Goal: Task Accomplishment & Management: Manage account settings

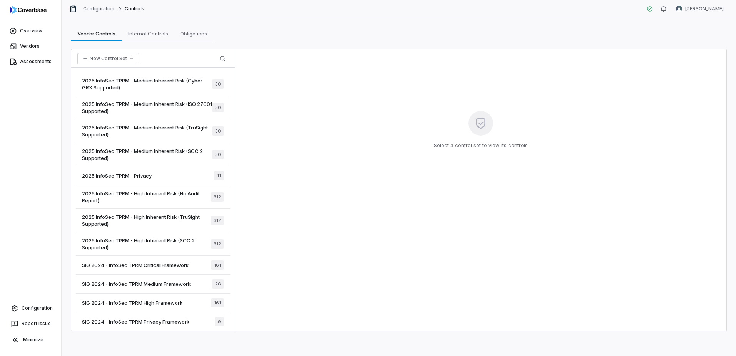
click at [357, 136] on div "Select a control set to view its controls" at bounding box center [480, 189] width 491 height 281
click at [42, 311] on link "Configuration" at bounding box center [30, 308] width 55 height 14
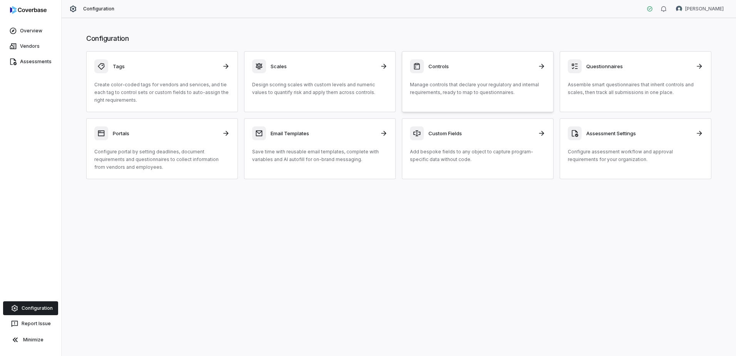
click at [446, 92] on p "Manage controls that declare your regulatory and internal requirements, ready t…" at bounding box center [477, 88] width 135 height 15
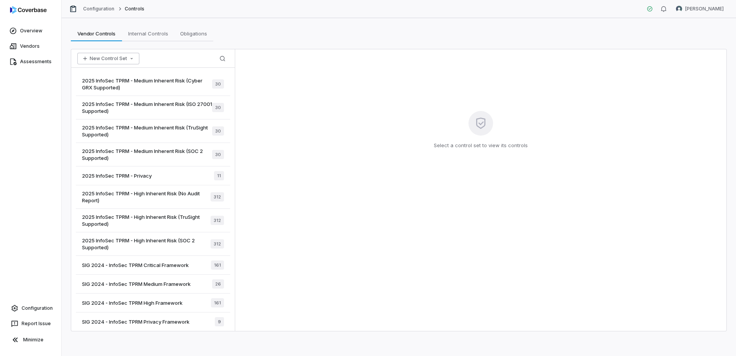
click at [126, 62] on button "New Control Set" at bounding box center [108, 59] width 62 height 12
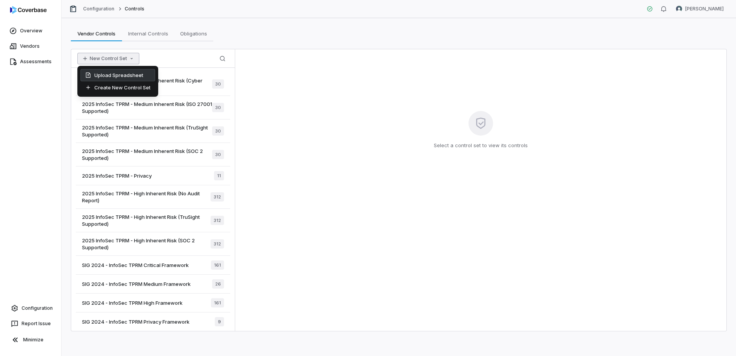
click at [127, 72] on div "Upload Spreadsheet" at bounding box center [117, 75] width 75 height 12
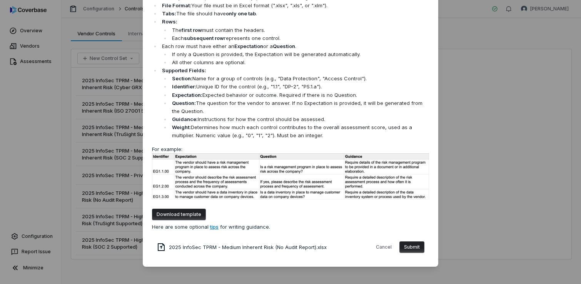
scroll to position [45, 0]
click at [413, 248] on button "Submit" at bounding box center [412, 248] width 25 height 12
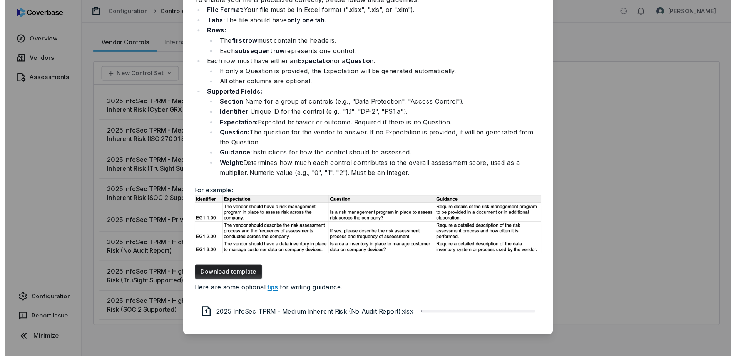
scroll to position [0, 0]
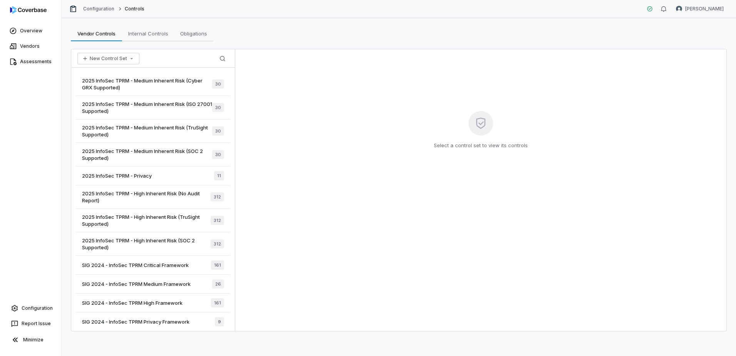
click at [180, 151] on span "2025 InfoSec TPRM - Medium Inherent Risk (SOC 2 Supported)" at bounding box center [147, 154] width 130 height 14
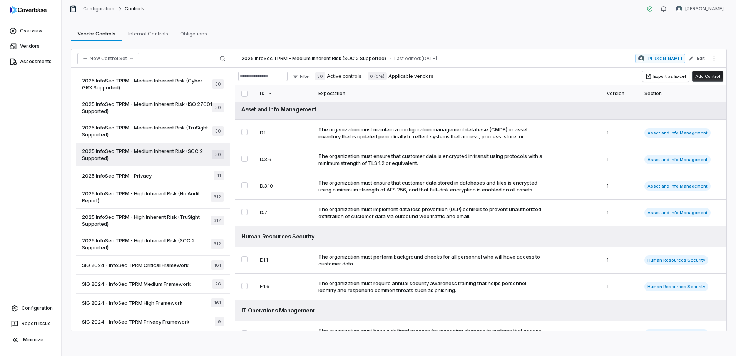
scroll to position [154, 0]
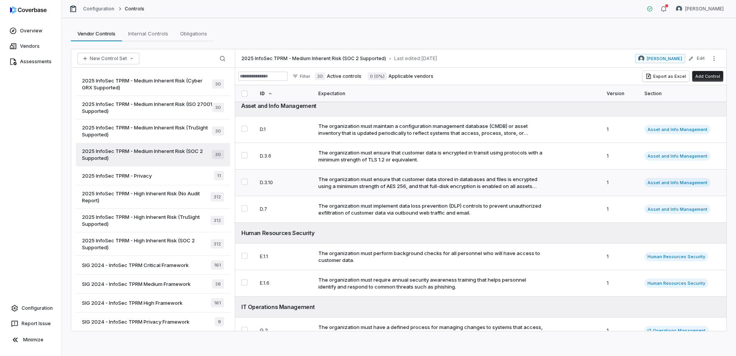
click at [340, 185] on div "The organization must ensure that customer data stored in databases and files i…" at bounding box center [430, 183] width 225 height 14
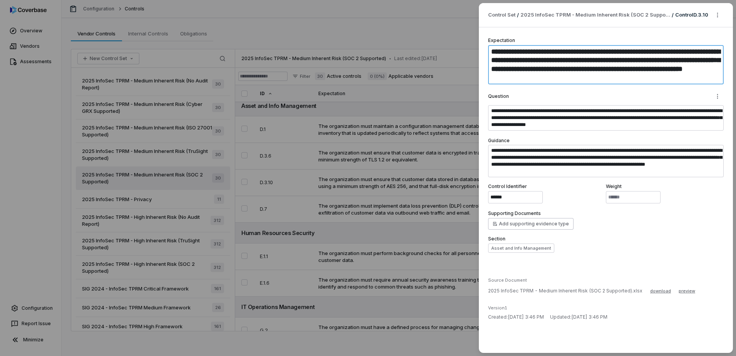
click at [575, 62] on textarea "**********" at bounding box center [606, 64] width 236 height 39
drag, startPoint x: 599, startPoint y: 80, endPoint x: 491, endPoint y: 52, distance: 111.3
click at [491, 52] on textarea "**********" at bounding box center [606, 64] width 236 height 39
paste textarea
type textarea "*"
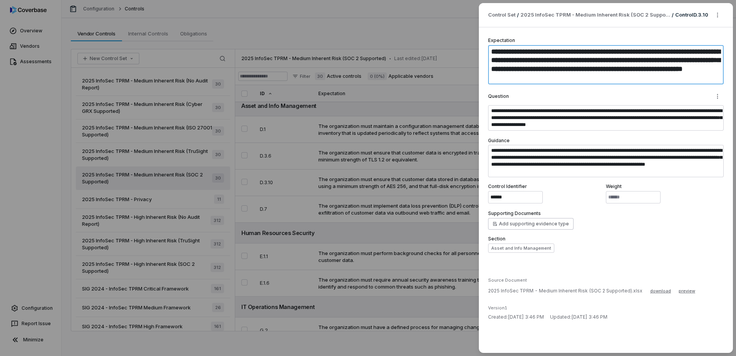
type textarea "**********"
type textarea "*"
type textarea "**********"
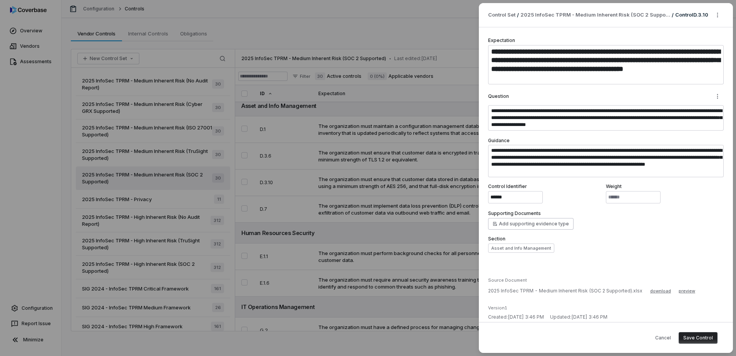
click at [687, 336] on button "Save Control" at bounding box center [698, 338] width 39 height 12
click at [454, 40] on div "**********" at bounding box center [368, 178] width 736 height 356
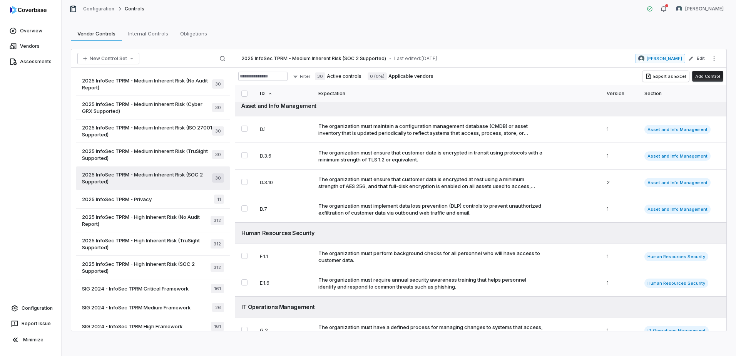
click at [153, 149] on span "2025 InfoSec TPRM - Medium Inherent Risk (TruSight Supported)" at bounding box center [147, 154] width 130 height 14
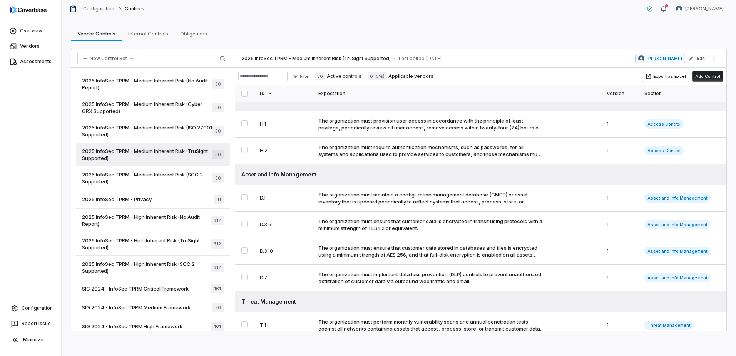
scroll to position [462, 0]
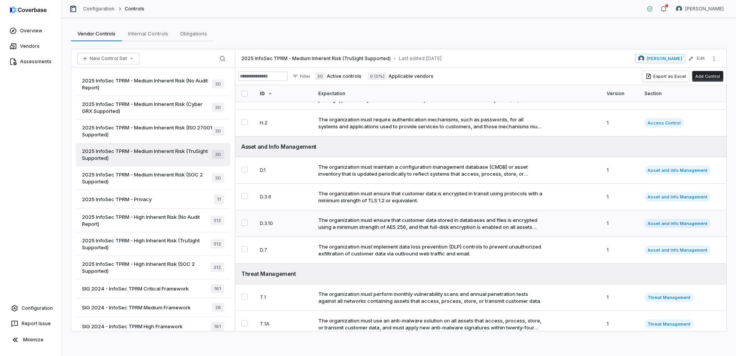
click at [364, 221] on div "The organization must ensure that customer data stored in databases and files i…" at bounding box center [430, 223] width 225 height 14
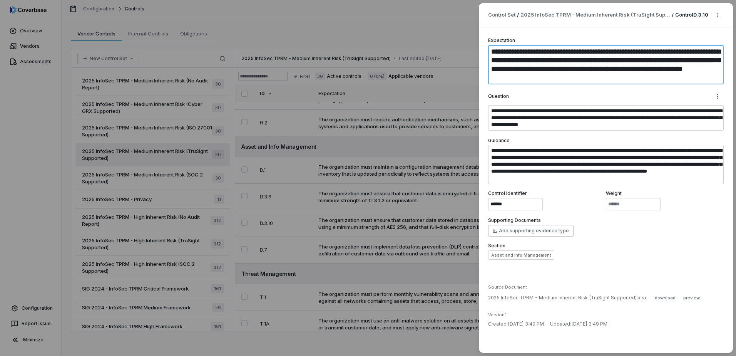
drag, startPoint x: 598, startPoint y: 80, endPoint x: 488, endPoint y: 49, distance: 115.0
click at [488, 49] on div "**********" at bounding box center [606, 189] width 254 height 325
paste textarea
type textarea "*"
type textarea "**********"
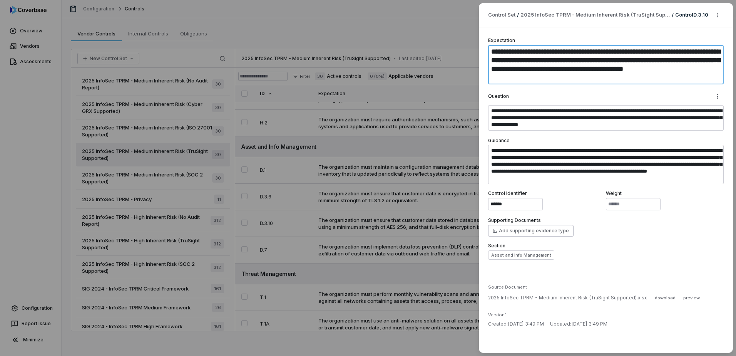
type textarea "*"
type textarea "**********"
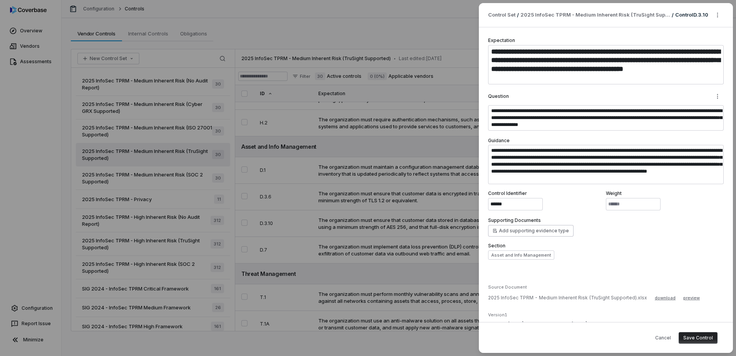
click at [693, 339] on button "Save Control" at bounding box center [698, 338] width 39 height 12
click at [433, 38] on div "**********" at bounding box center [368, 178] width 736 height 356
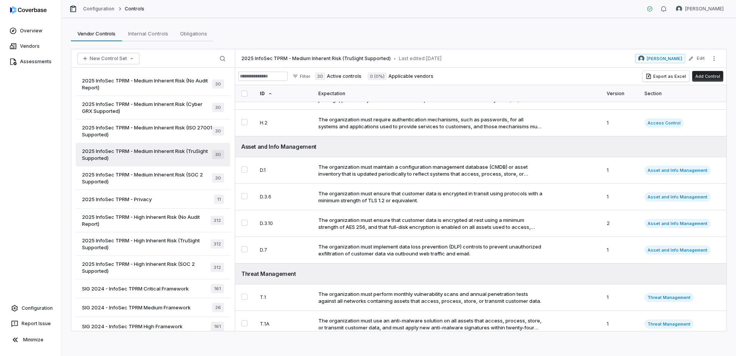
click at [157, 130] on span "2025 InfoSec TPRM - Medium Inherent Risk (ISO 27001 Supported)" at bounding box center [147, 131] width 130 height 14
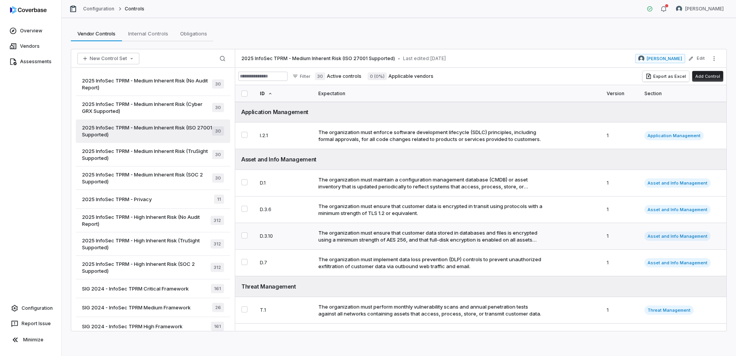
click at [352, 241] on div "The organization must ensure that customer data stored in databases and files i…" at bounding box center [430, 236] width 225 height 14
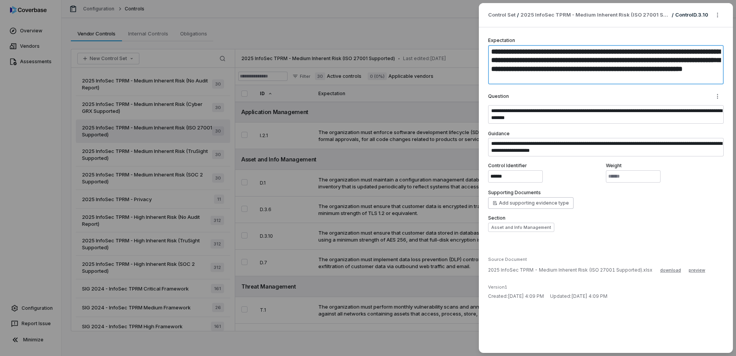
drag, startPoint x: 605, startPoint y: 79, endPoint x: 478, endPoint y: 51, distance: 129.4
click at [478, 51] on div "**********" at bounding box center [606, 178] width 260 height 356
paste textarea
type textarea "*"
type textarea "**********"
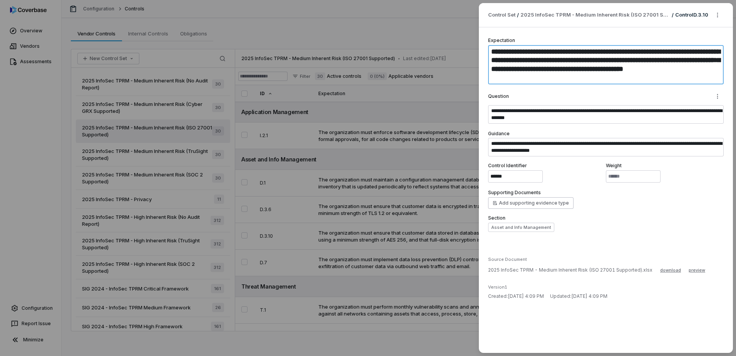
type textarea "*"
type textarea "**********"
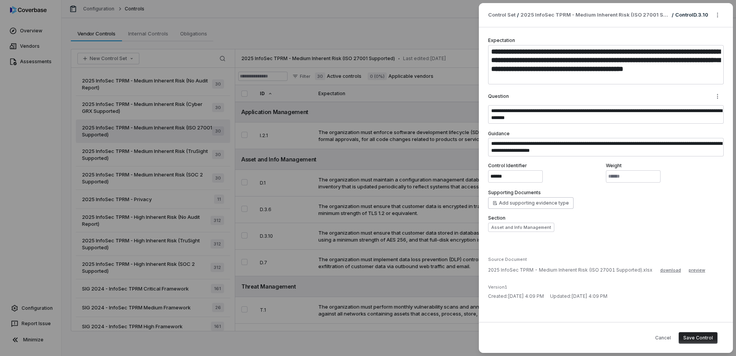
click at [692, 336] on button "Save Control" at bounding box center [698, 338] width 39 height 12
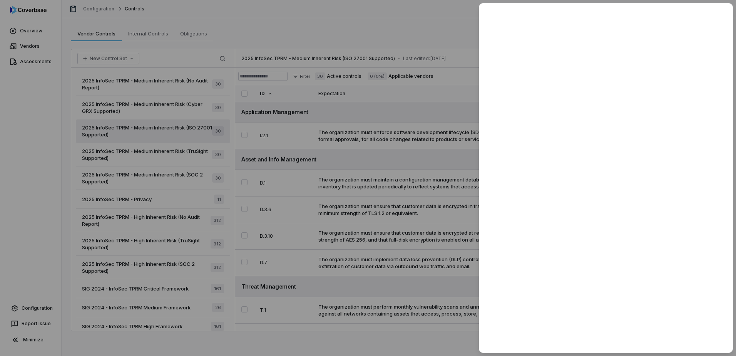
click at [432, 285] on div at bounding box center [368, 178] width 736 height 356
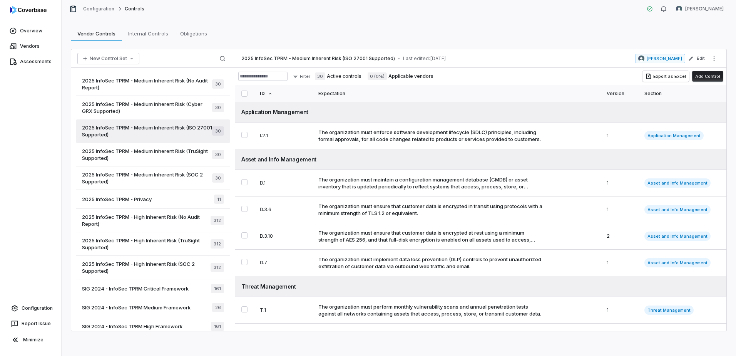
click at [169, 104] on span "2025 InfoSec TPRM - Medium Inherent Risk (Cyber GRX Supported)" at bounding box center [147, 107] width 130 height 14
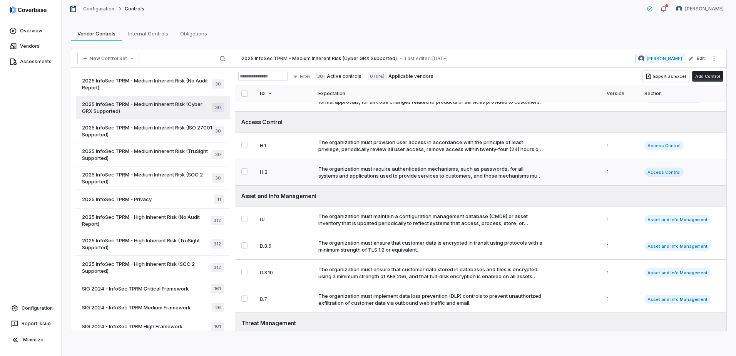
scroll to position [385, 0]
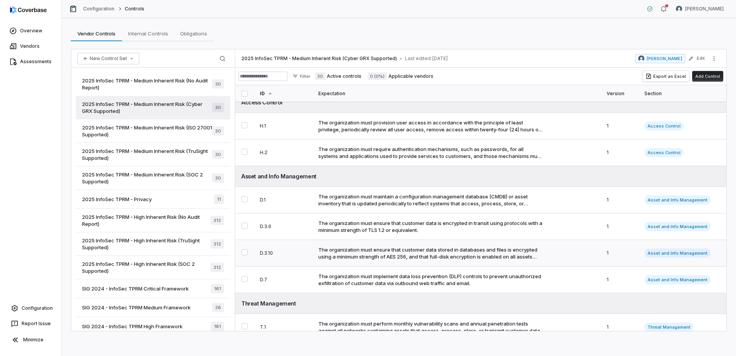
click at [358, 252] on div "The organization must ensure that customer data stored in databases and files i…" at bounding box center [430, 253] width 225 height 14
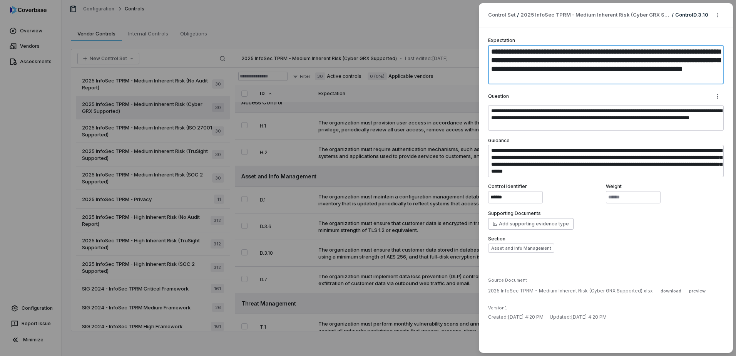
drag, startPoint x: 598, startPoint y: 79, endPoint x: 450, endPoint y: 50, distance: 151.0
click at [450, 50] on div "**********" at bounding box center [368, 178] width 736 height 356
paste textarea
type textarea "*"
type textarea "**********"
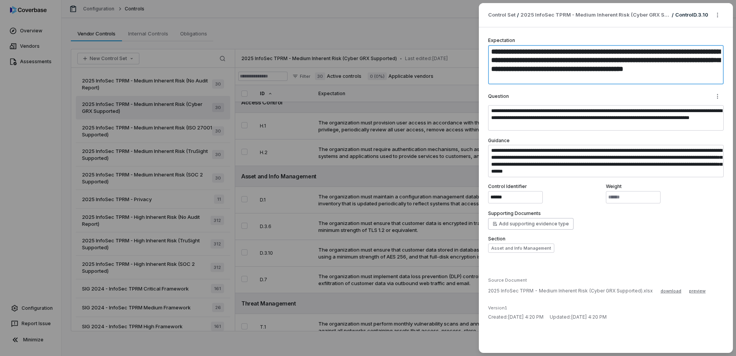
type textarea "*"
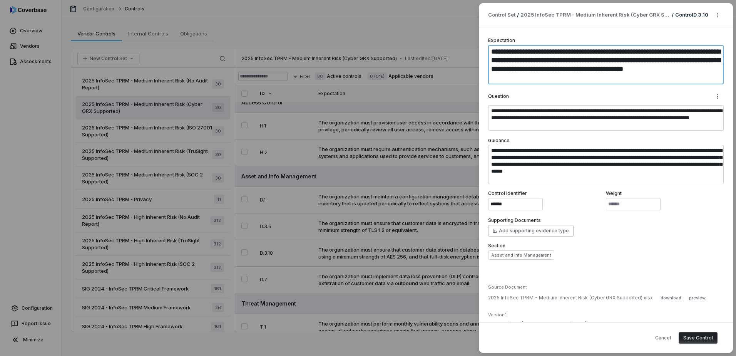
type textarea "**********"
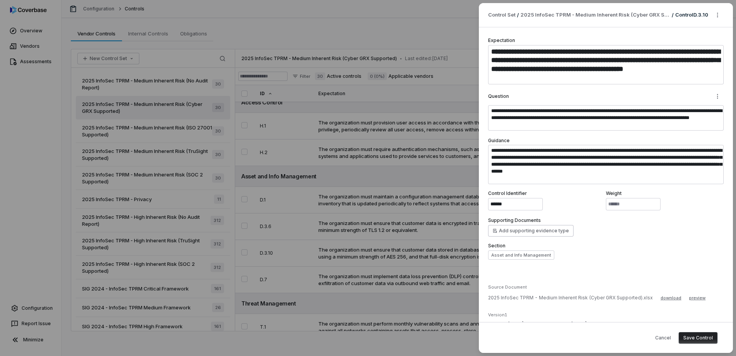
click at [696, 338] on button "Save Control" at bounding box center [698, 338] width 39 height 12
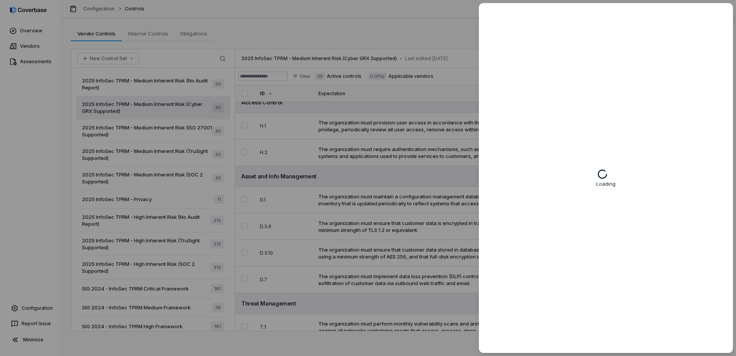
type textarea "*"
click at [407, 99] on div at bounding box center [368, 178] width 736 height 356
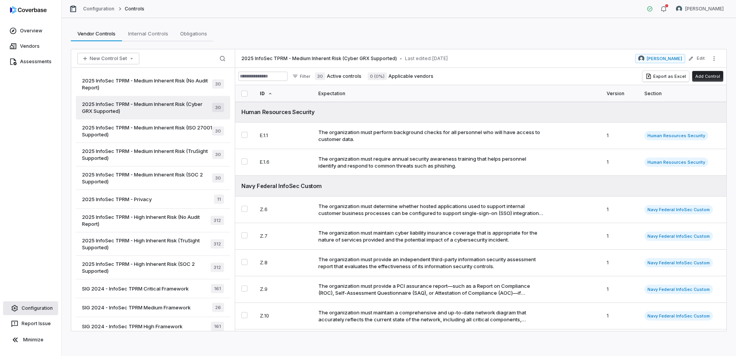
click at [38, 307] on link "Configuration" at bounding box center [30, 308] width 55 height 14
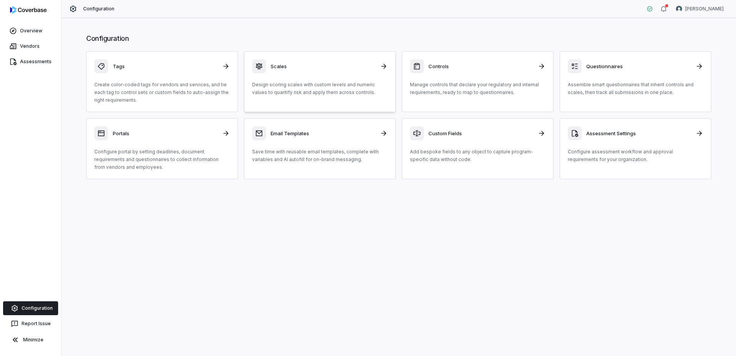
click at [341, 77] on div "Scales Design scoring scales with custom levels and numeric values to quantify …" at bounding box center [319, 77] width 135 height 37
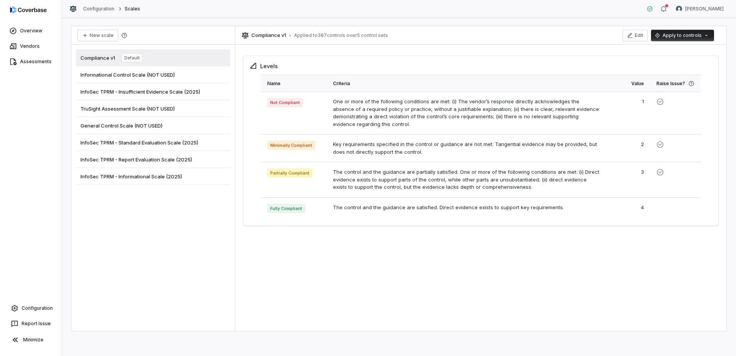
click at [143, 143] on span "InfoSec TPRM - Standard Evaluation Scale (2025)" at bounding box center [139, 142] width 118 height 7
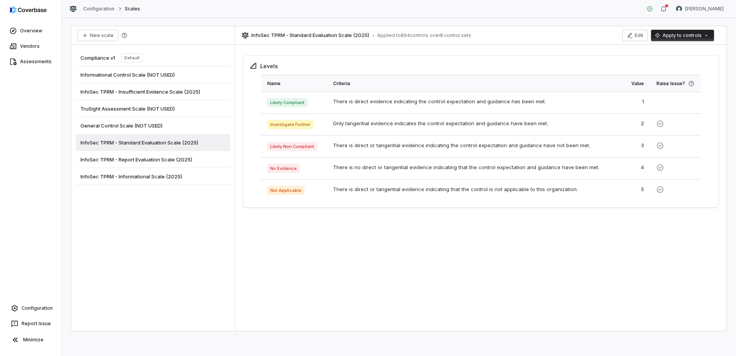
click at [682, 38] on html "Overview Vendors Assessments Configuration Report Issue Minimize Configuration …" at bounding box center [368, 178] width 736 height 356
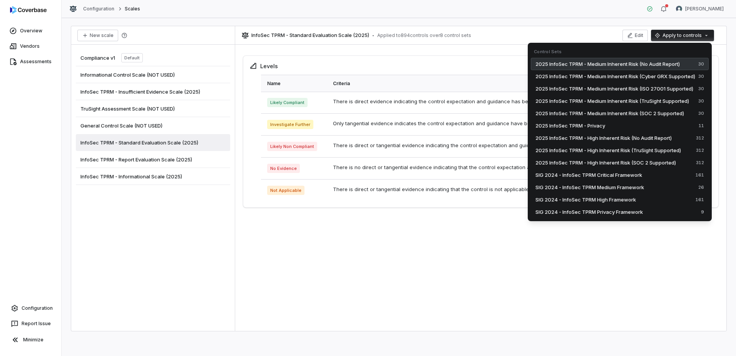
click at [664, 64] on span "2025 InfoSec TPRM - Medium Inherent Risk (No Audit Report)" at bounding box center [607, 64] width 144 height 8
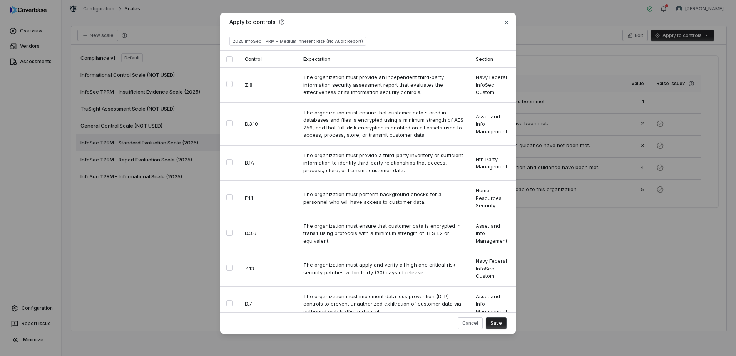
click at [227, 59] on button "Select all" at bounding box center [229, 59] width 6 height 6
click at [499, 321] on button "Save" at bounding box center [496, 323] width 21 height 12
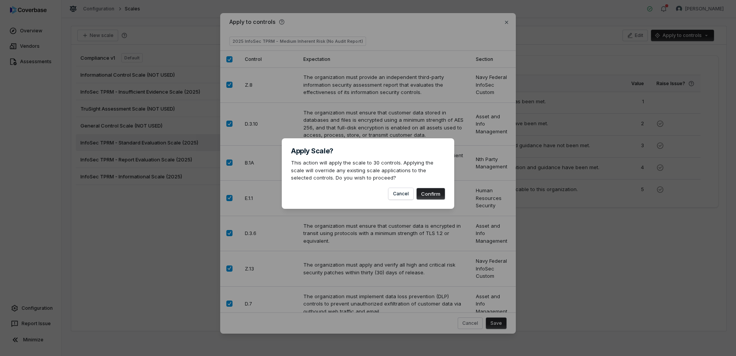
click at [437, 194] on button "Confirm" at bounding box center [430, 194] width 28 height 12
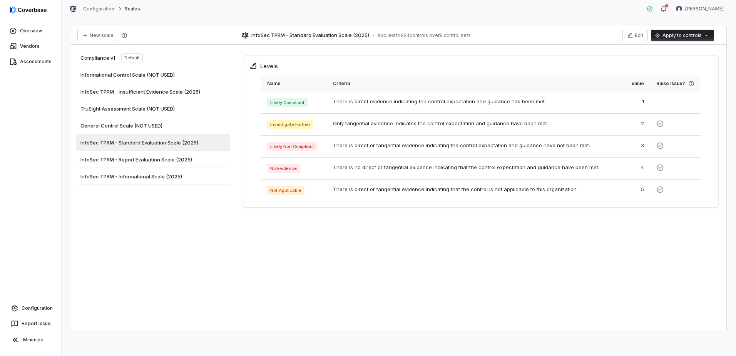
click at [175, 156] on span "InfoSec TPRM - Report Evaluation Scale (2025)" at bounding box center [136, 159] width 112 height 7
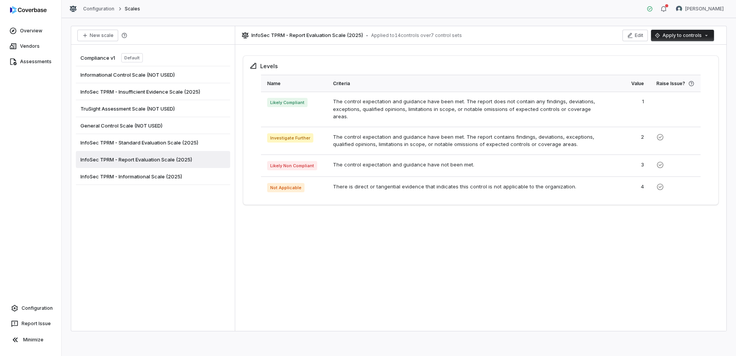
click at [674, 38] on html "Overview Vendors Assessments Configuration Report Issue Minimize Configuration …" at bounding box center [368, 178] width 736 height 356
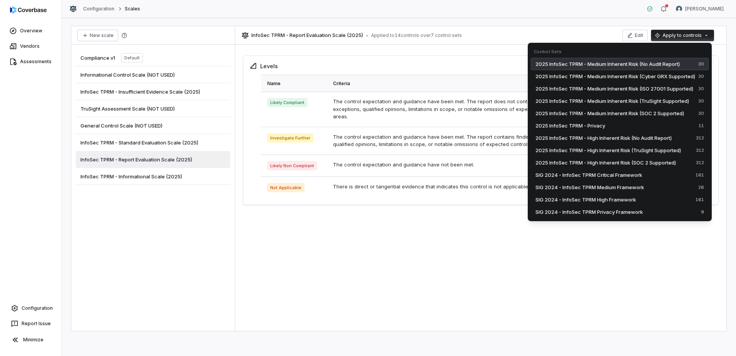
click at [669, 65] on span "2025 InfoSec TPRM - Medium Inherent Risk (No Audit Report)" at bounding box center [607, 64] width 144 height 8
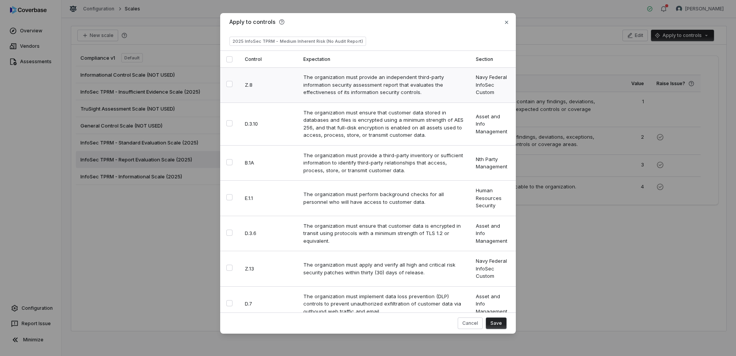
click at [229, 84] on button "Select row" at bounding box center [229, 84] width 6 height 6
type button "on"
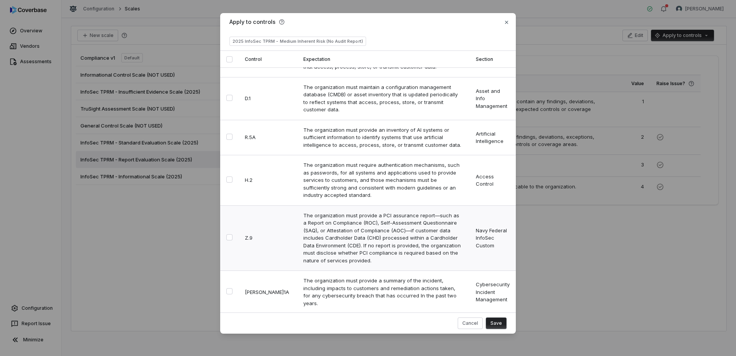
click at [227, 234] on button "Select row" at bounding box center [229, 237] width 6 height 6
click at [495, 324] on button "Save" at bounding box center [496, 323] width 21 height 12
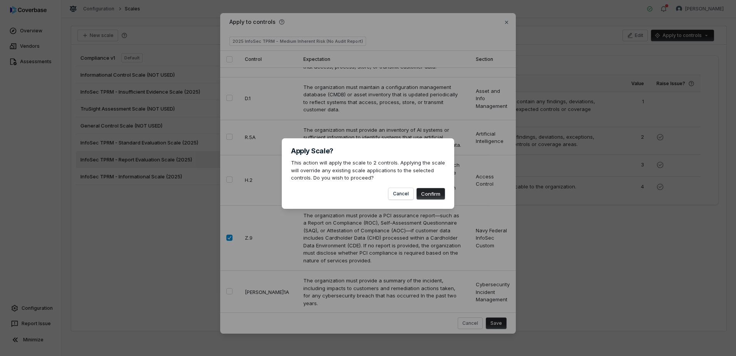
click at [431, 191] on button "Confirm" at bounding box center [430, 194] width 28 height 12
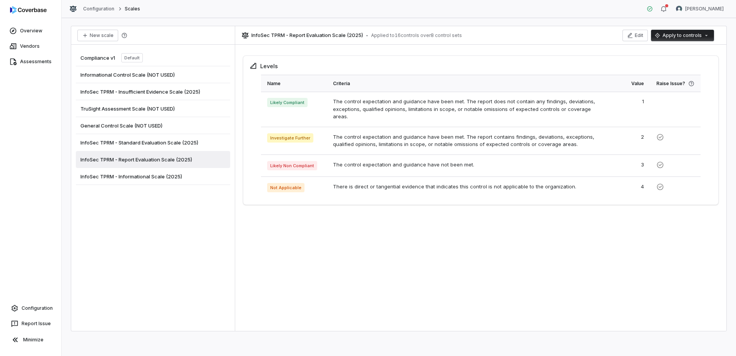
click at [167, 174] on span "InfoSec TPRM - Informational Scale (2025)" at bounding box center [131, 176] width 102 height 7
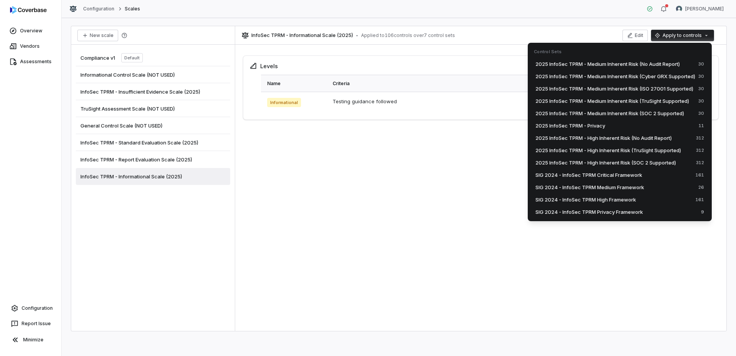
click at [672, 36] on html "Overview Vendors Assessments Configuration Report Issue Minimize Configuration …" at bounding box center [368, 178] width 736 height 356
click at [649, 60] on span "2025 InfoSec TPRM - Medium Inherent Risk (No Audit Report)" at bounding box center [607, 64] width 144 height 8
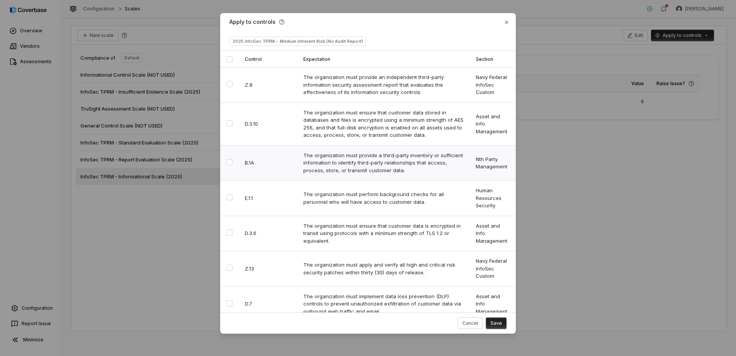
click at [228, 162] on button "Select row" at bounding box center [229, 162] width 6 height 6
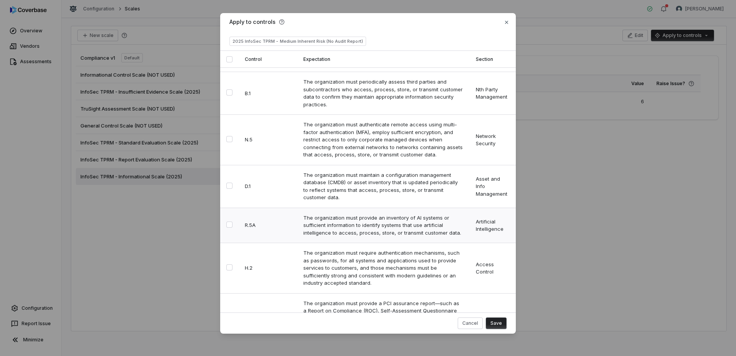
scroll to position [616, 0]
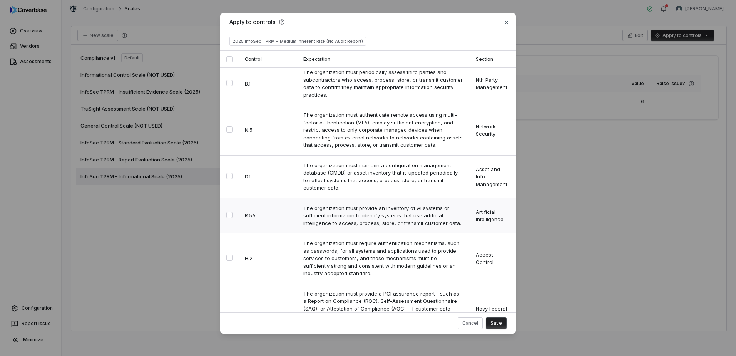
click at [232, 212] on button "Select row" at bounding box center [229, 215] width 6 height 6
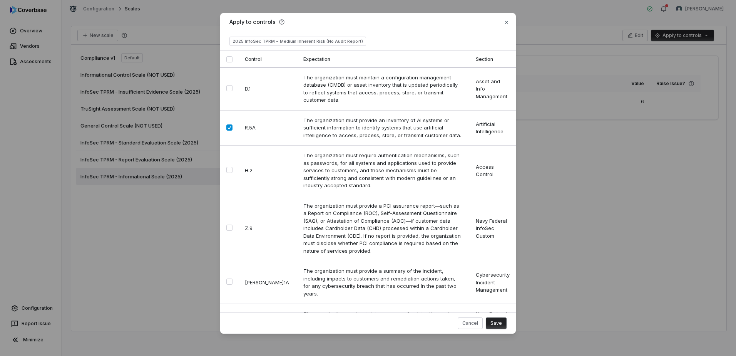
scroll to position [731, 0]
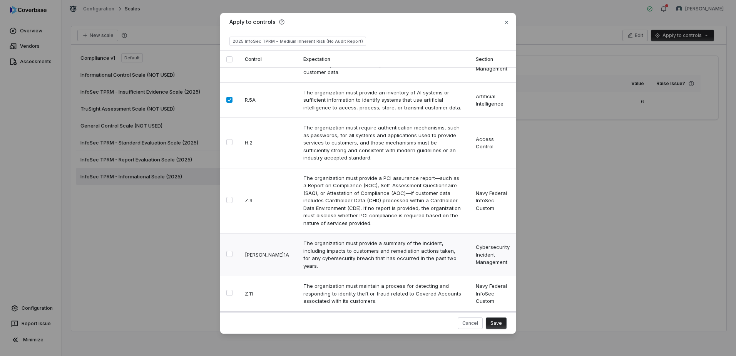
click at [231, 251] on button "Select row" at bounding box center [229, 254] width 6 height 6
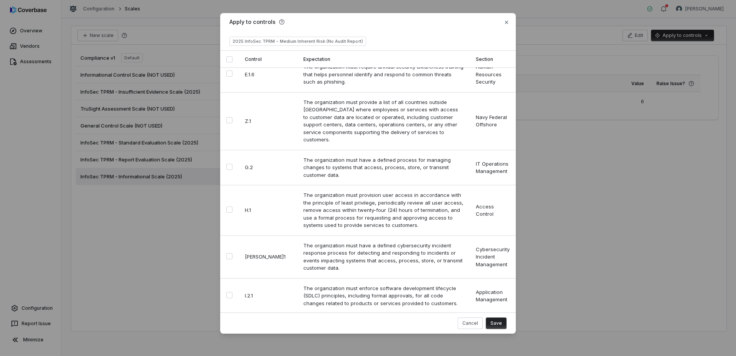
scroll to position [270, 0]
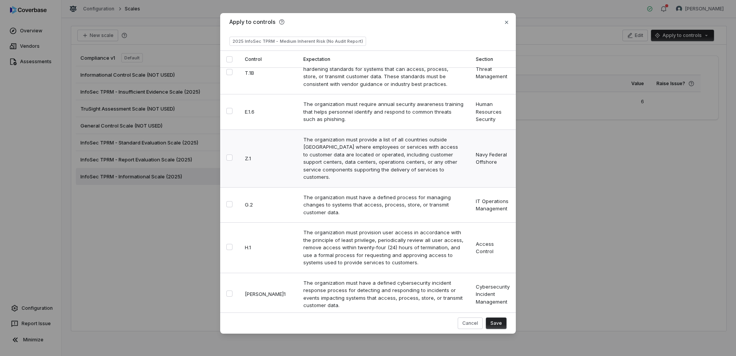
click at [232, 154] on button "Select row" at bounding box center [229, 157] width 6 height 6
click at [498, 320] on button "Save" at bounding box center [496, 323] width 21 height 12
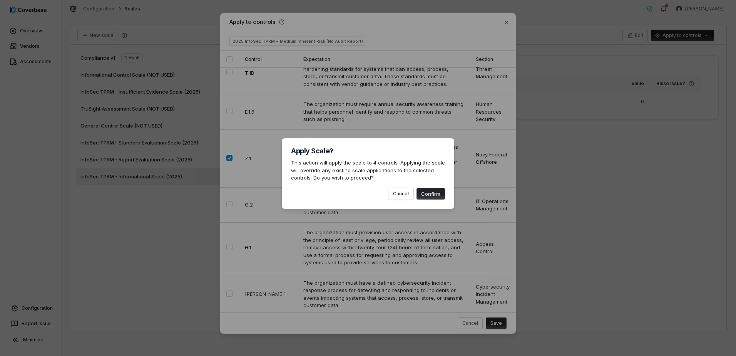
click at [432, 192] on button "Confirm" at bounding box center [430, 194] width 28 height 12
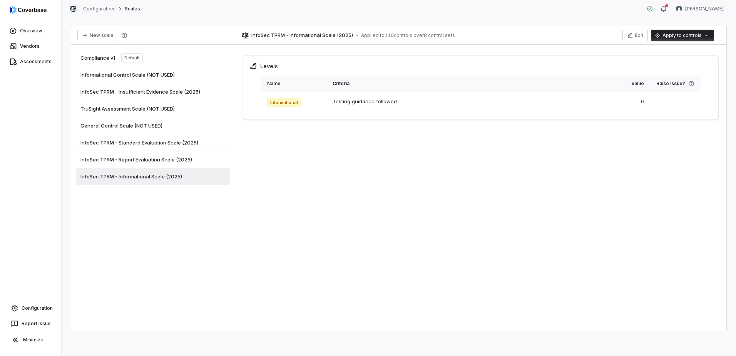
click at [191, 93] on span "InfoSec TPRM - Insufficient Evidence Scale (2025)" at bounding box center [140, 91] width 120 height 7
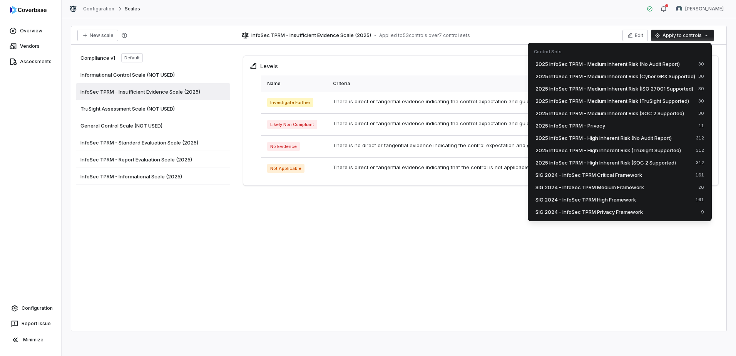
click at [673, 39] on html "Overview Vendors Assessments Configuration Report Issue Minimize Configuration …" at bounding box center [368, 178] width 736 height 356
click at [662, 60] on span "2025 InfoSec TPRM - Medium Inherent Risk (No Audit Report)" at bounding box center [607, 64] width 144 height 8
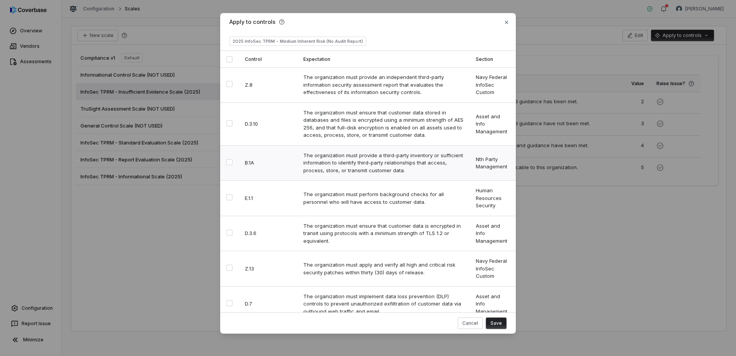
type button "on"
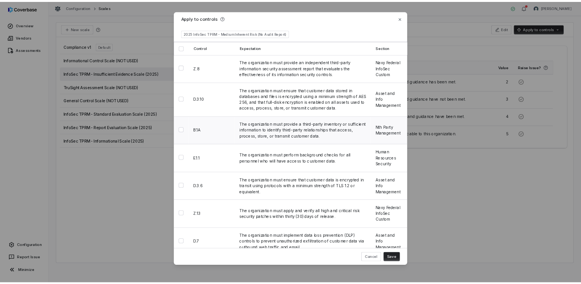
scroll to position [924, 0]
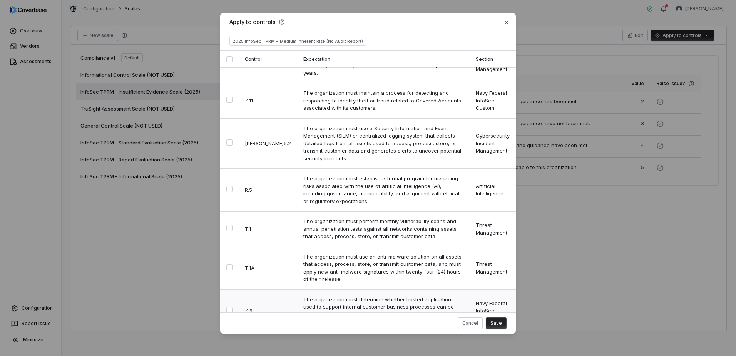
click at [231, 307] on button "Select row" at bounding box center [229, 310] width 6 height 6
click at [496, 324] on button "Save" at bounding box center [496, 323] width 21 height 12
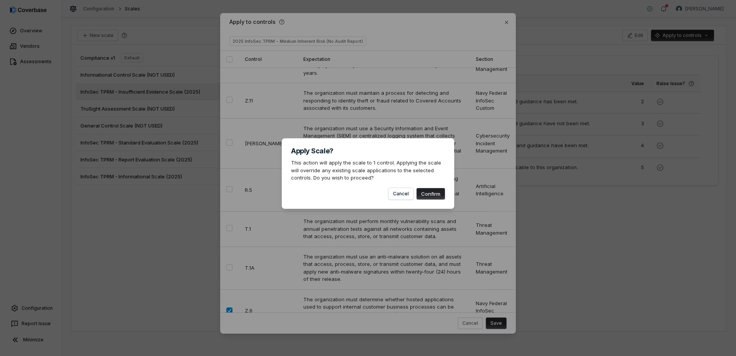
click at [437, 195] on button "Confirm" at bounding box center [430, 194] width 28 height 12
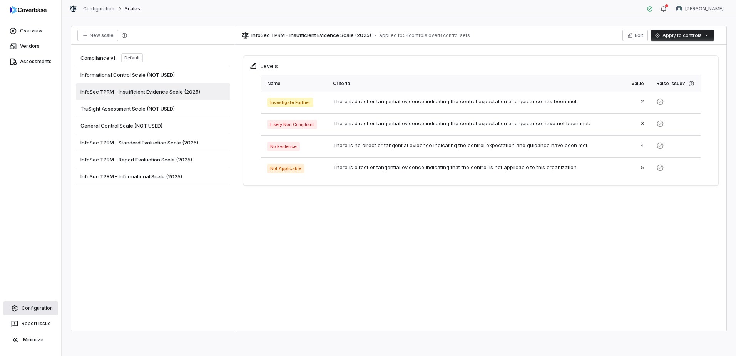
click at [35, 309] on link "Configuration" at bounding box center [30, 308] width 55 height 14
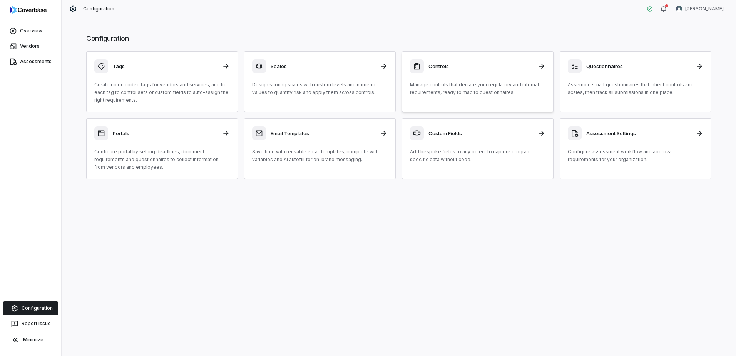
click at [444, 75] on div "Controls Manage controls that declare your regulatory and internal requirements…" at bounding box center [477, 77] width 135 height 37
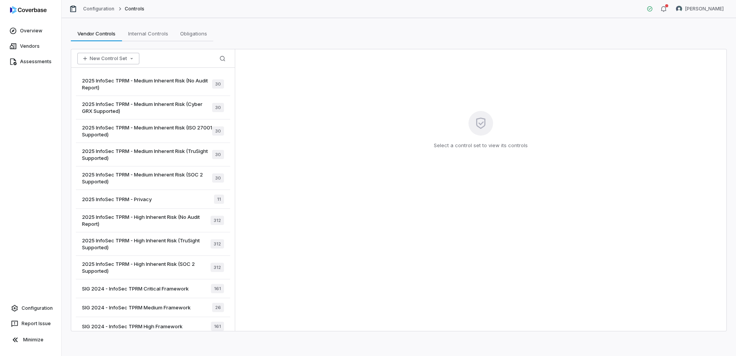
click at [104, 60] on button "New Control Set" at bounding box center [108, 59] width 62 height 12
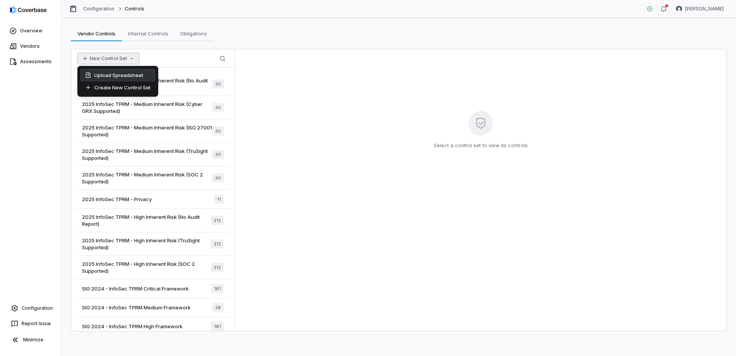
click at [107, 75] on div "Upload Spreadsheet" at bounding box center [117, 75] width 75 height 12
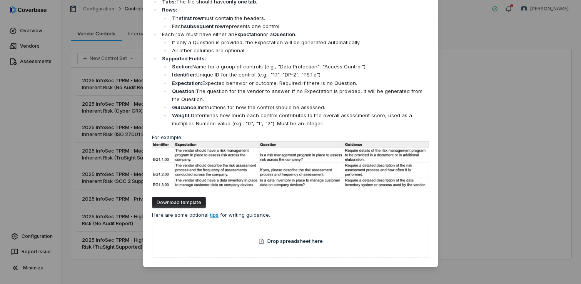
scroll to position [45, 0]
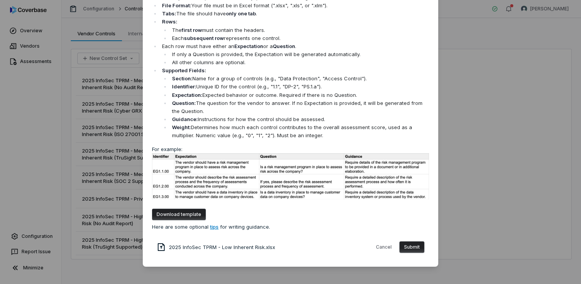
click at [407, 247] on button "Submit" at bounding box center [412, 248] width 25 height 12
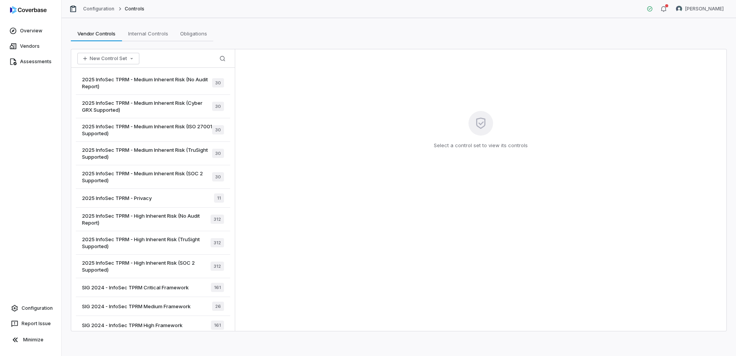
scroll to position [0, 0]
click at [671, 7] on button "button" at bounding box center [663, 9] width 15 height 12
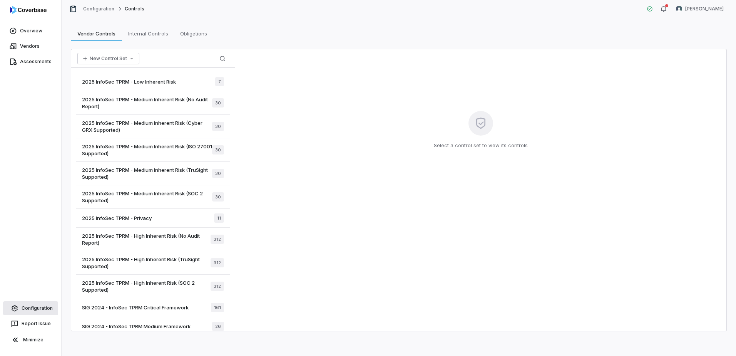
click at [40, 309] on link "Configuration" at bounding box center [30, 308] width 55 height 14
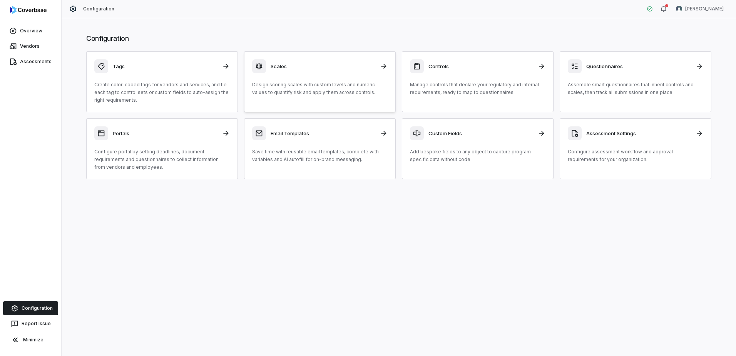
click at [311, 92] on p "Design scoring scales with custom levels and numeric values to quantify risk an…" at bounding box center [319, 88] width 135 height 15
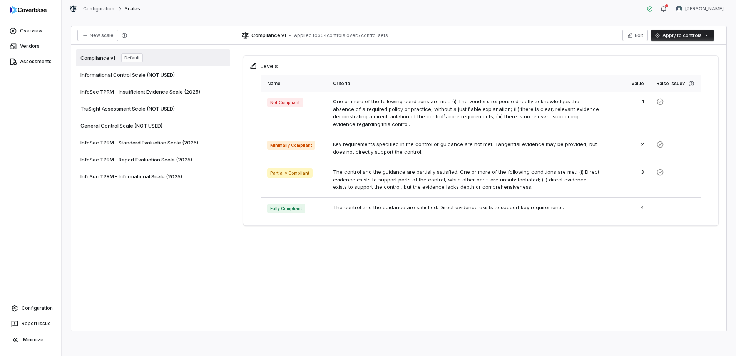
click at [173, 144] on span "InfoSec TPRM - Standard Evaluation Scale (2025)" at bounding box center [139, 142] width 118 height 7
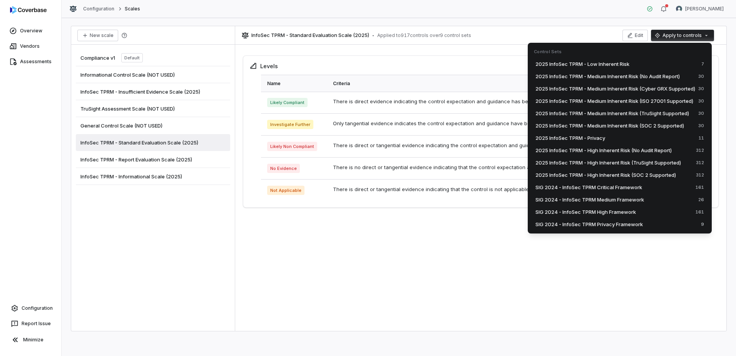
click at [659, 36] on html "Overview Vendors Assessments Configuration Report Issue Minimize Configuration …" at bounding box center [368, 178] width 736 height 356
click at [629, 61] on span "2025 InfoSec TPRM - Low Inherent Risk" at bounding box center [582, 64] width 94 height 8
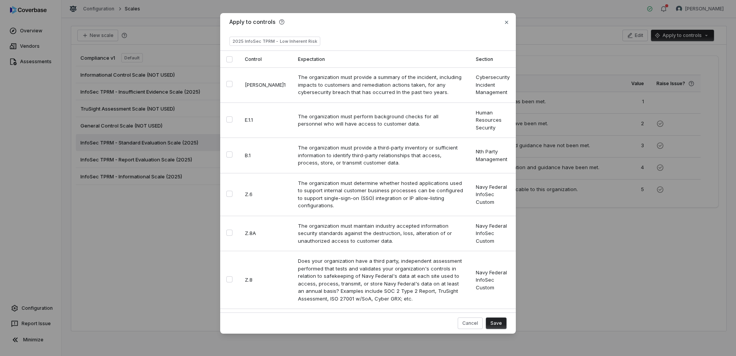
click at [228, 57] on button "Select all" at bounding box center [229, 59] width 6 height 6
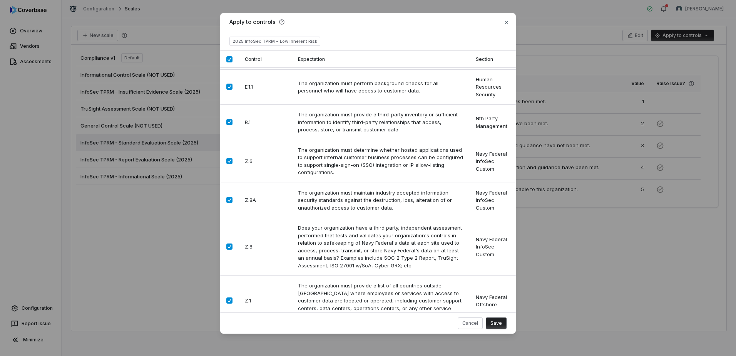
scroll to position [39, 0]
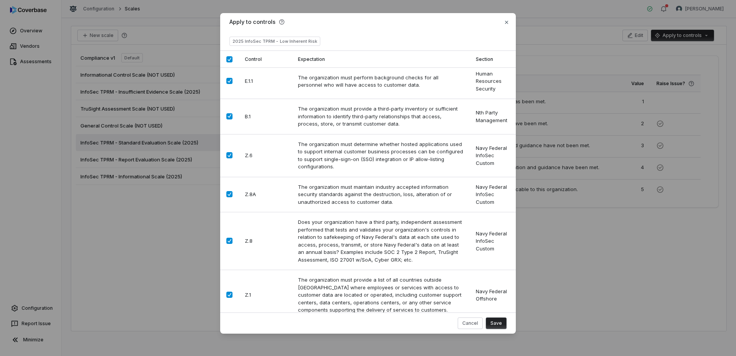
click at [498, 323] on button "Save" at bounding box center [496, 323] width 21 height 12
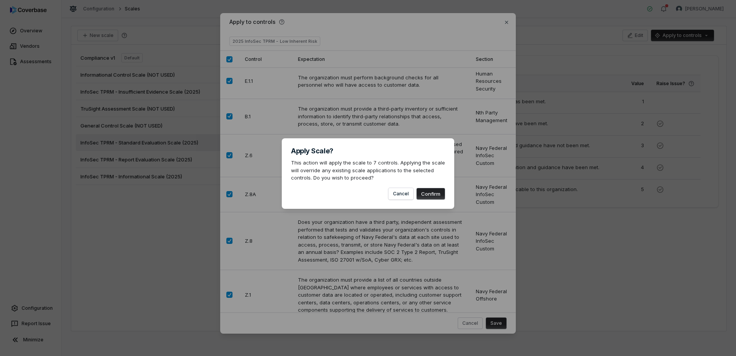
click at [435, 196] on button "Confirm" at bounding box center [430, 194] width 28 height 12
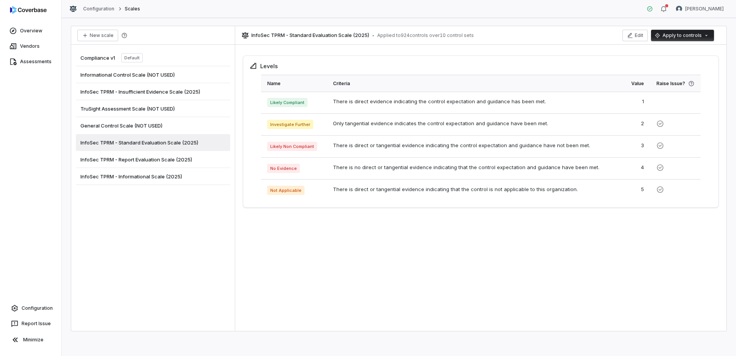
click at [169, 159] on span "InfoSec TPRM - Report Evaluation Scale (2025)" at bounding box center [136, 159] width 112 height 7
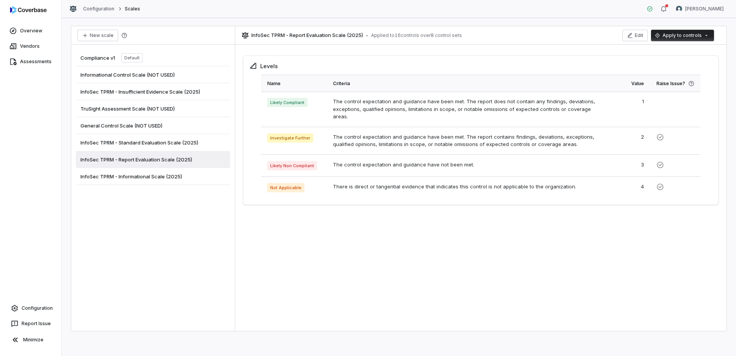
click at [682, 35] on html "Overview Vendors Assessments Configuration Report Issue Minimize Configuration …" at bounding box center [368, 178] width 736 height 356
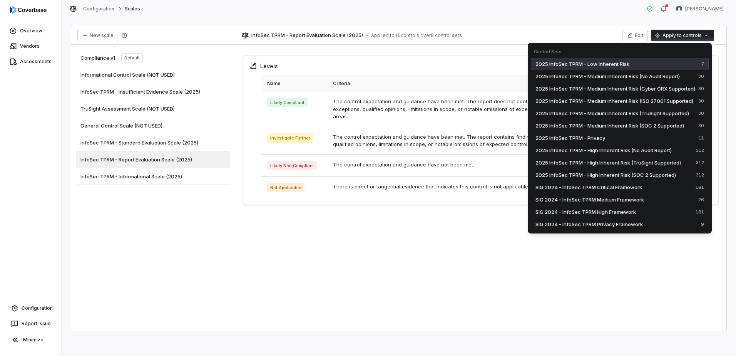
click at [621, 63] on span "2025 InfoSec TPRM - Low Inherent Risk" at bounding box center [582, 64] width 94 height 8
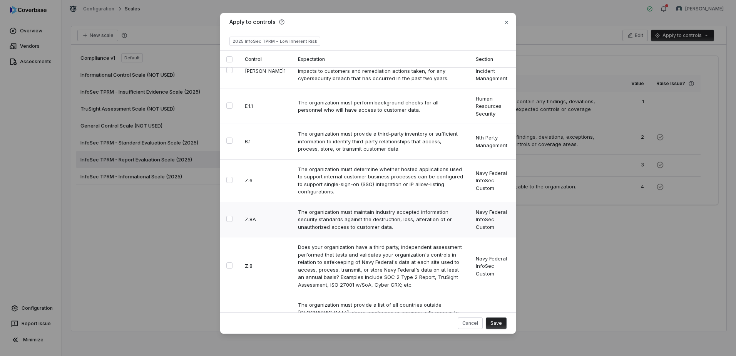
scroll to position [39, 0]
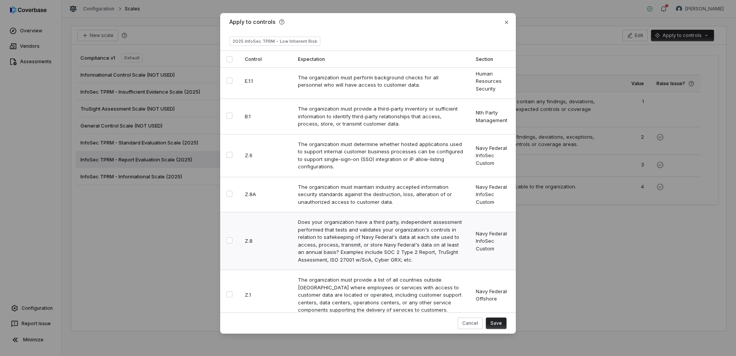
click at [232, 237] on button "Select row" at bounding box center [229, 240] width 6 height 6
click at [495, 323] on button "Save" at bounding box center [496, 323] width 21 height 12
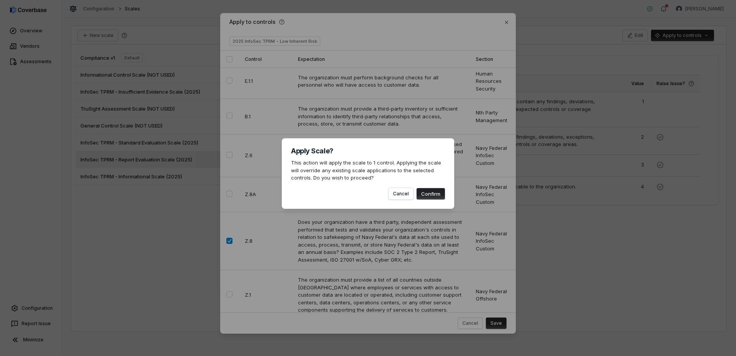
click at [440, 192] on button "Confirm" at bounding box center [430, 194] width 28 height 12
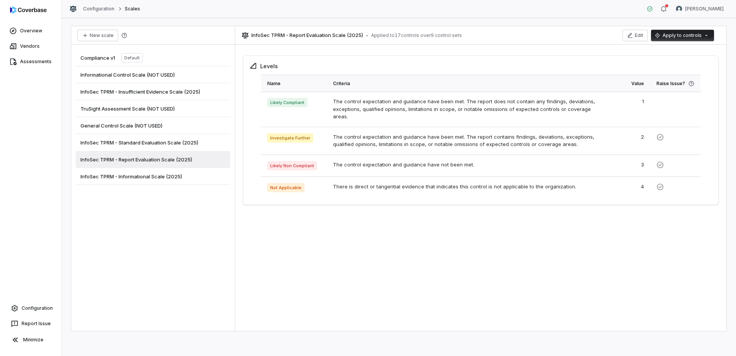
click at [152, 177] on span "InfoSec TPRM - Informational Scale (2025)" at bounding box center [131, 176] width 102 height 7
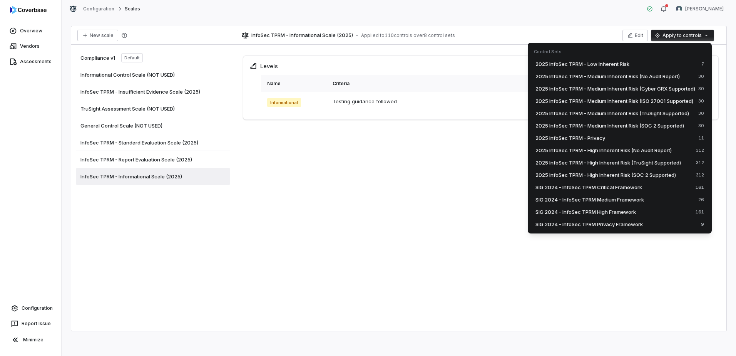
click at [670, 30] on html "Overview Vendors Assessments Configuration Report Issue Minimize Configuration …" at bounding box center [368, 178] width 736 height 356
click at [611, 65] on span "2025 InfoSec TPRM - Low Inherent Risk" at bounding box center [582, 64] width 94 height 8
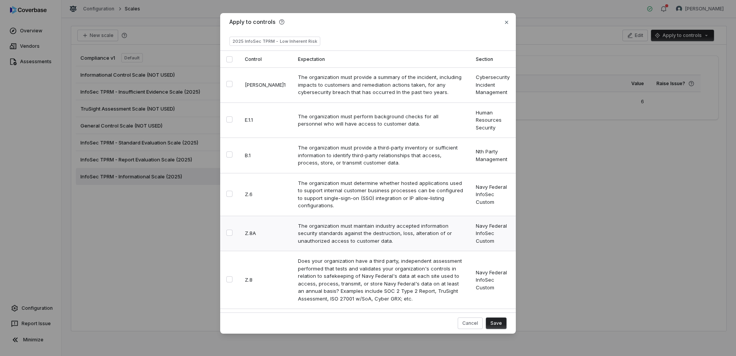
click at [232, 229] on button "Select row" at bounding box center [229, 232] width 6 height 6
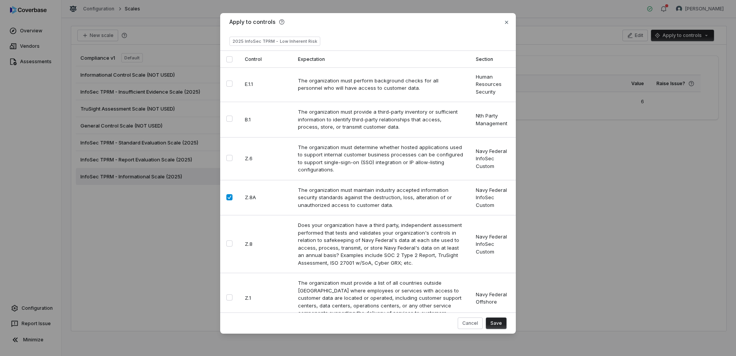
scroll to position [39, 0]
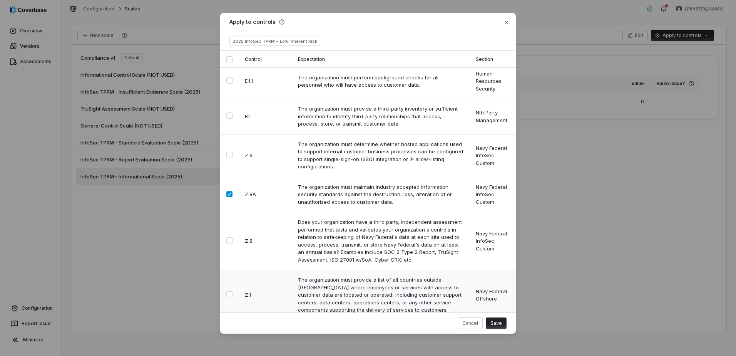
click at [228, 291] on button "Select row" at bounding box center [229, 294] width 6 height 6
click at [494, 322] on button "Save" at bounding box center [496, 323] width 21 height 12
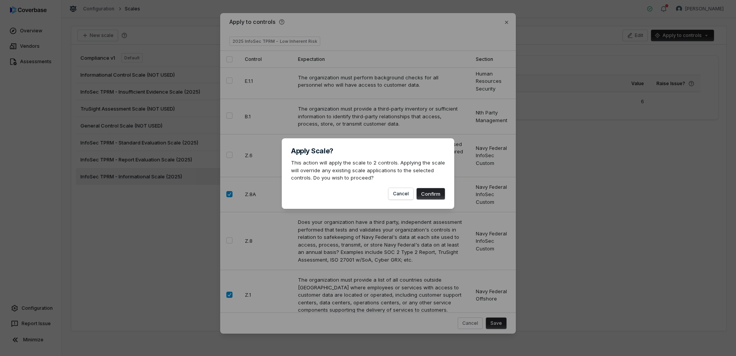
click at [435, 197] on button "Confirm" at bounding box center [430, 194] width 28 height 12
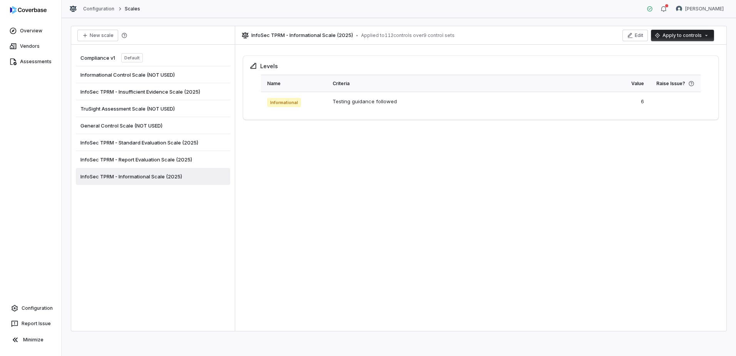
click at [150, 90] on span "InfoSec TPRM - Insufficient Evidence Scale (2025)" at bounding box center [140, 91] width 120 height 7
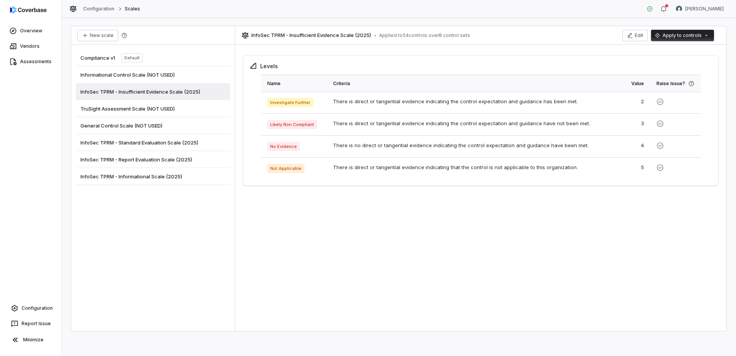
click at [699, 37] on html "Overview Vendors Assessments Configuration Report Issue Minimize Configuration …" at bounding box center [368, 178] width 736 height 356
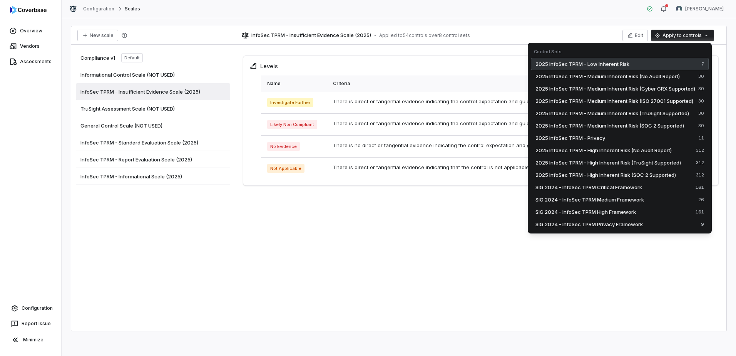
click at [631, 63] on div "2025 InfoSec TPRM - Low Inherent Risk 7" at bounding box center [620, 64] width 178 height 12
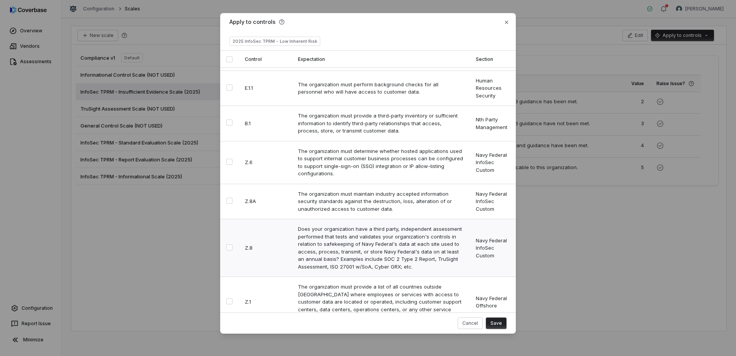
scroll to position [39, 0]
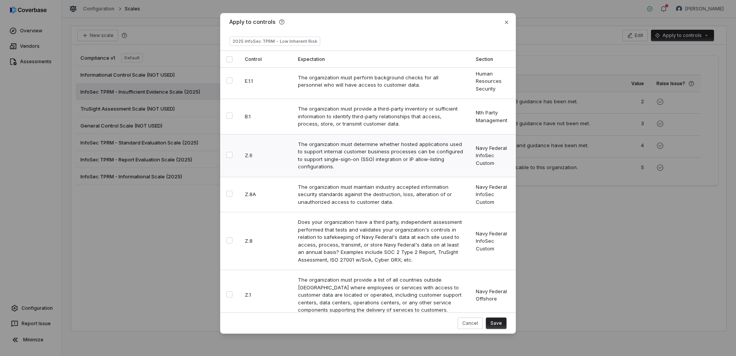
click at [231, 152] on button "Select row" at bounding box center [229, 155] width 6 height 6
click at [500, 321] on button "Save" at bounding box center [496, 323] width 21 height 12
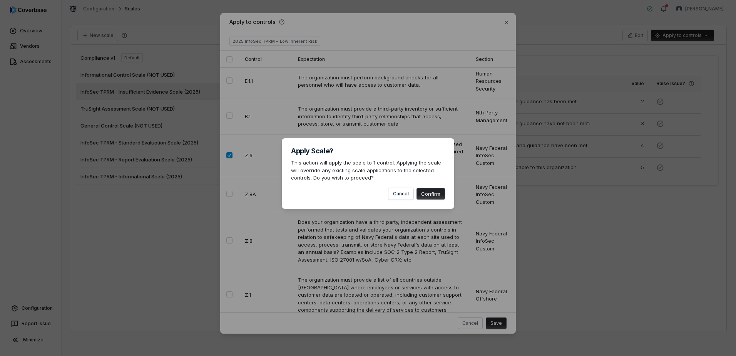
click at [438, 192] on button "Confirm" at bounding box center [430, 194] width 28 height 12
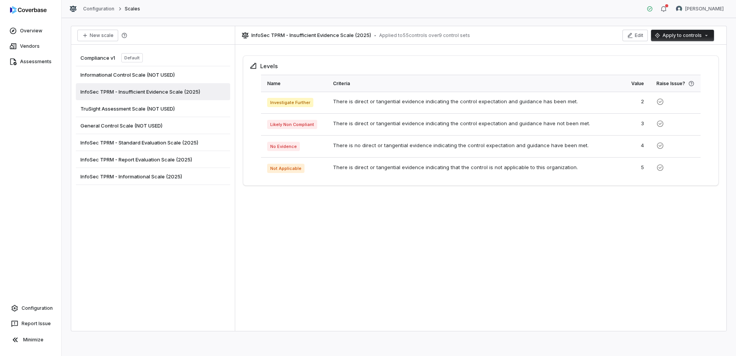
click at [662, 36] on html "Overview Vendors Assessments Configuration Report Issue Minimize Configuration …" at bounding box center [368, 178] width 736 height 356
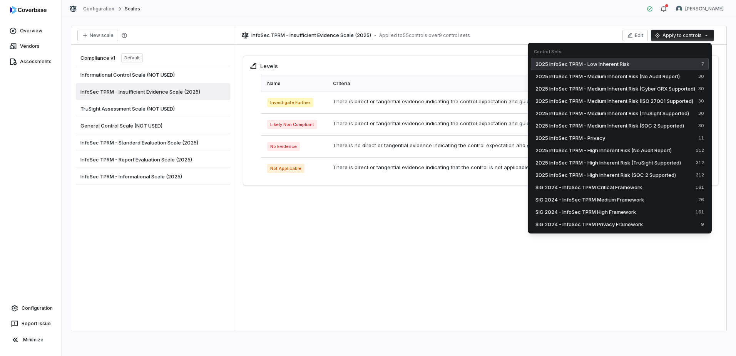
click at [634, 60] on div "2025 InfoSec TPRM - Low Inherent Risk 7" at bounding box center [620, 64] width 178 height 12
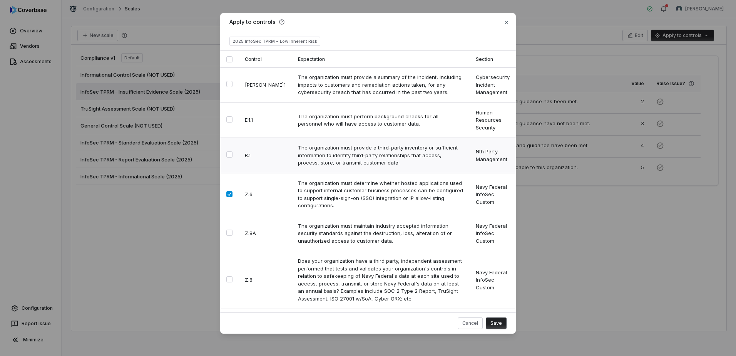
click at [233, 155] on td at bounding box center [229, 155] width 18 height 35
click at [231, 157] on button "Select row" at bounding box center [229, 154] width 6 height 6
click at [231, 84] on button "Select row" at bounding box center [229, 84] width 6 height 6
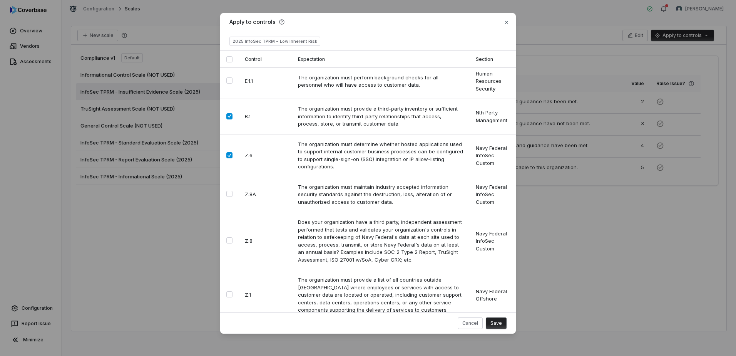
click at [496, 321] on button "Save" at bounding box center [496, 323] width 21 height 12
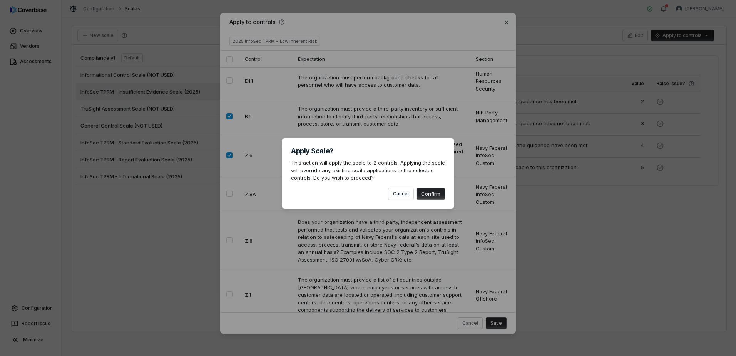
click at [442, 192] on button "Confirm" at bounding box center [430, 194] width 28 height 12
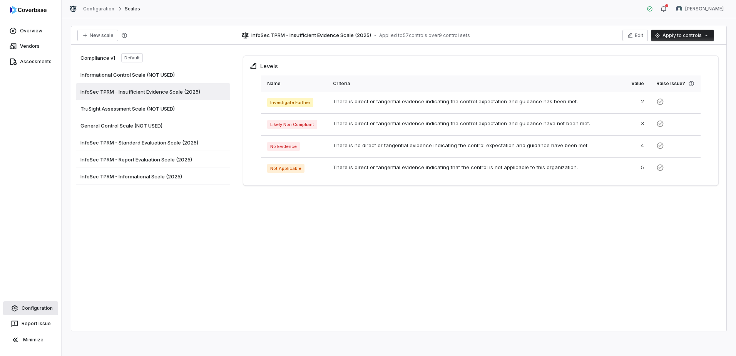
click at [44, 305] on link "Configuration" at bounding box center [30, 308] width 55 height 14
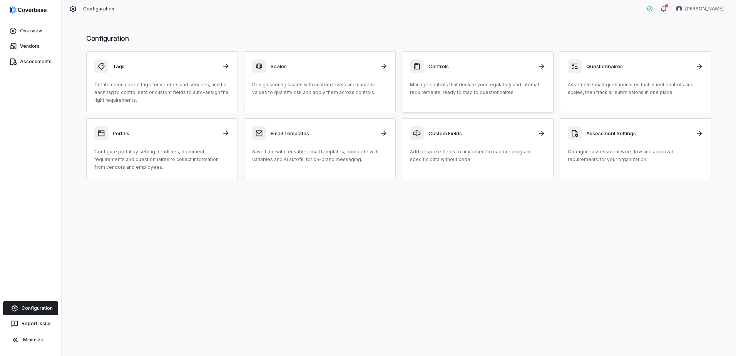
click at [431, 84] on p "Manage controls that declare your regulatory and internal requirements, ready t…" at bounding box center [477, 88] width 135 height 15
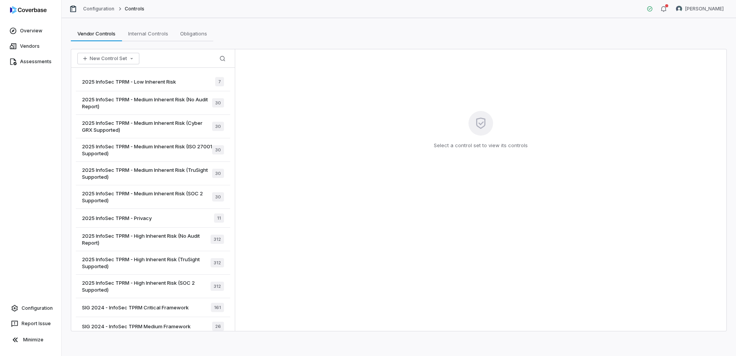
drag, startPoint x: 455, startPoint y: 275, endPoint x: 448, endPoint y: 271, distance: 7.8
click at [455, 275] on div "Select a control set to view its controls" at bounding box center [480, 189] width 491 height 281
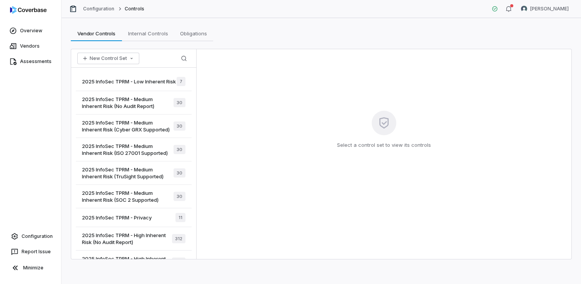
click at [128, 77] on div "2025 InfoSec TPRM - Low Inherent Risk 7" at bounding box center [134, 81] width 116 height 19
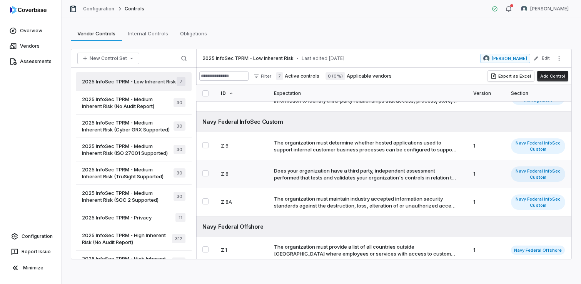
scroll to position [138, 0]
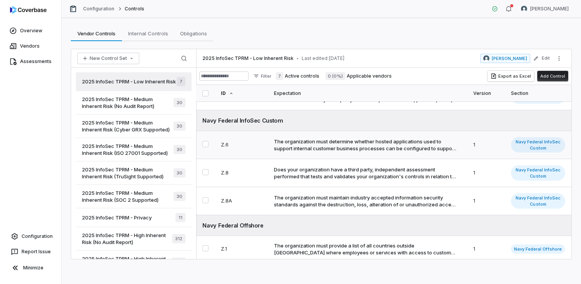
click at [342, 143] on div "The organization must determine whether hosted applications used to support int…" at bounding box center [366, 145] width 184 height 14
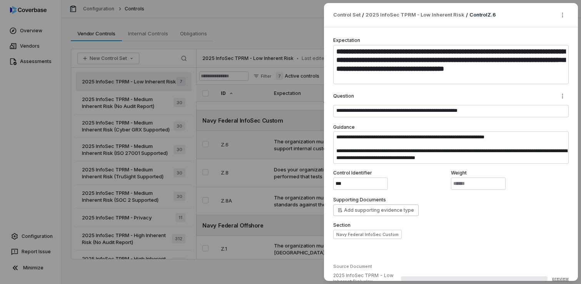
type textarea "*"
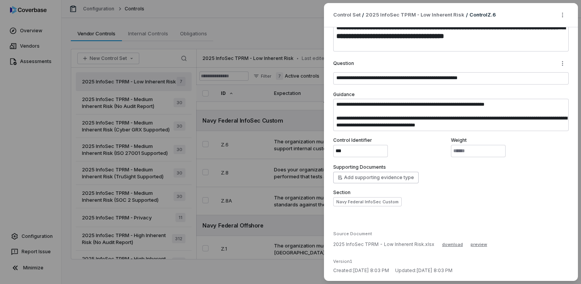
scroll to position [35, 0]
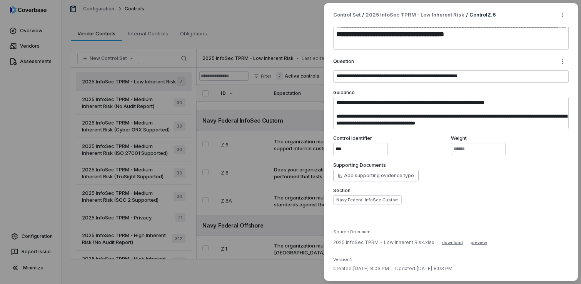
click at [278, 221] on div "**********" at bounding box center [290, 142] width 581 height 284
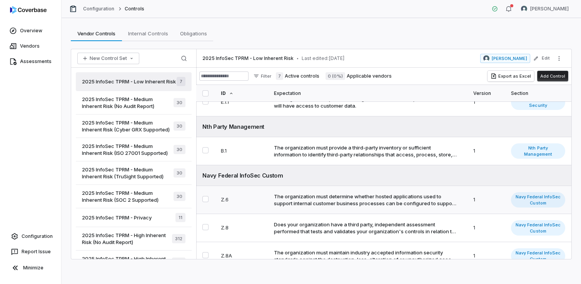
scroll to position [138, 0]
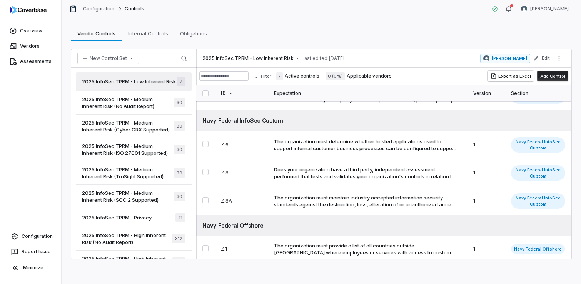
click at [131, 108] on span "2025 InfoSec TPRM - Medium Inherent Risk (No Audit Report)" at bounding box center [128, 103] width 92 height 14
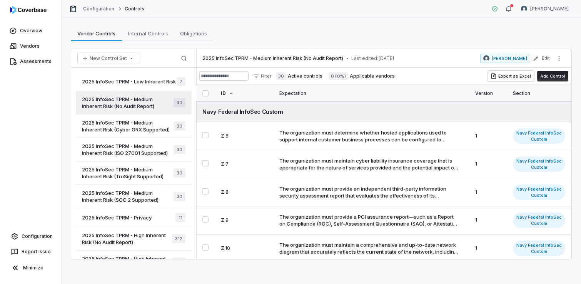
click at [130, 85] on span "2025 InfoSec TPRM - Low Inherent Risk" at bounding box center [129, 81] width 94 height 7
